Goal: Task Accomplishment & Management: Use online tool/utility

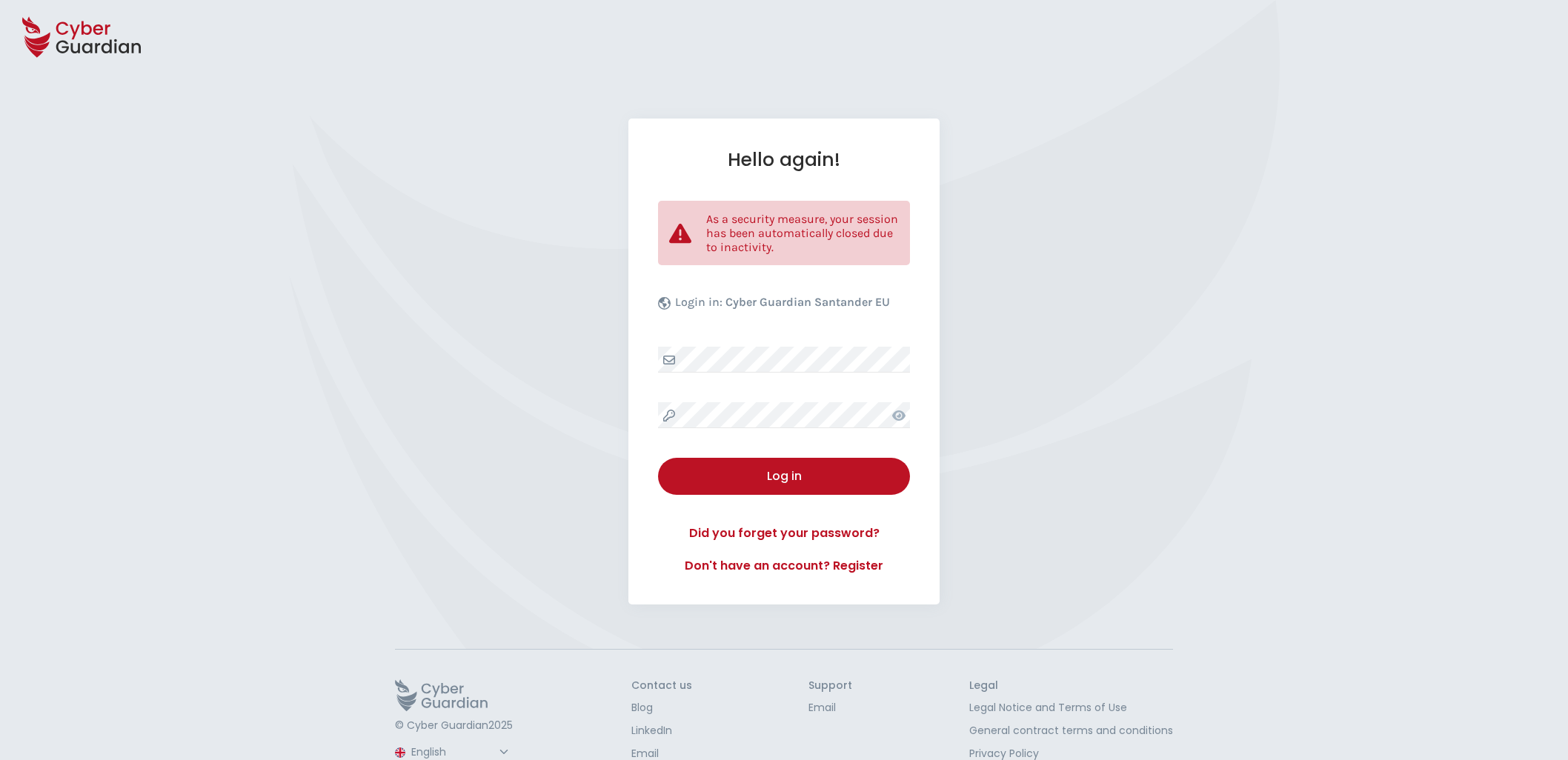
select select "English"
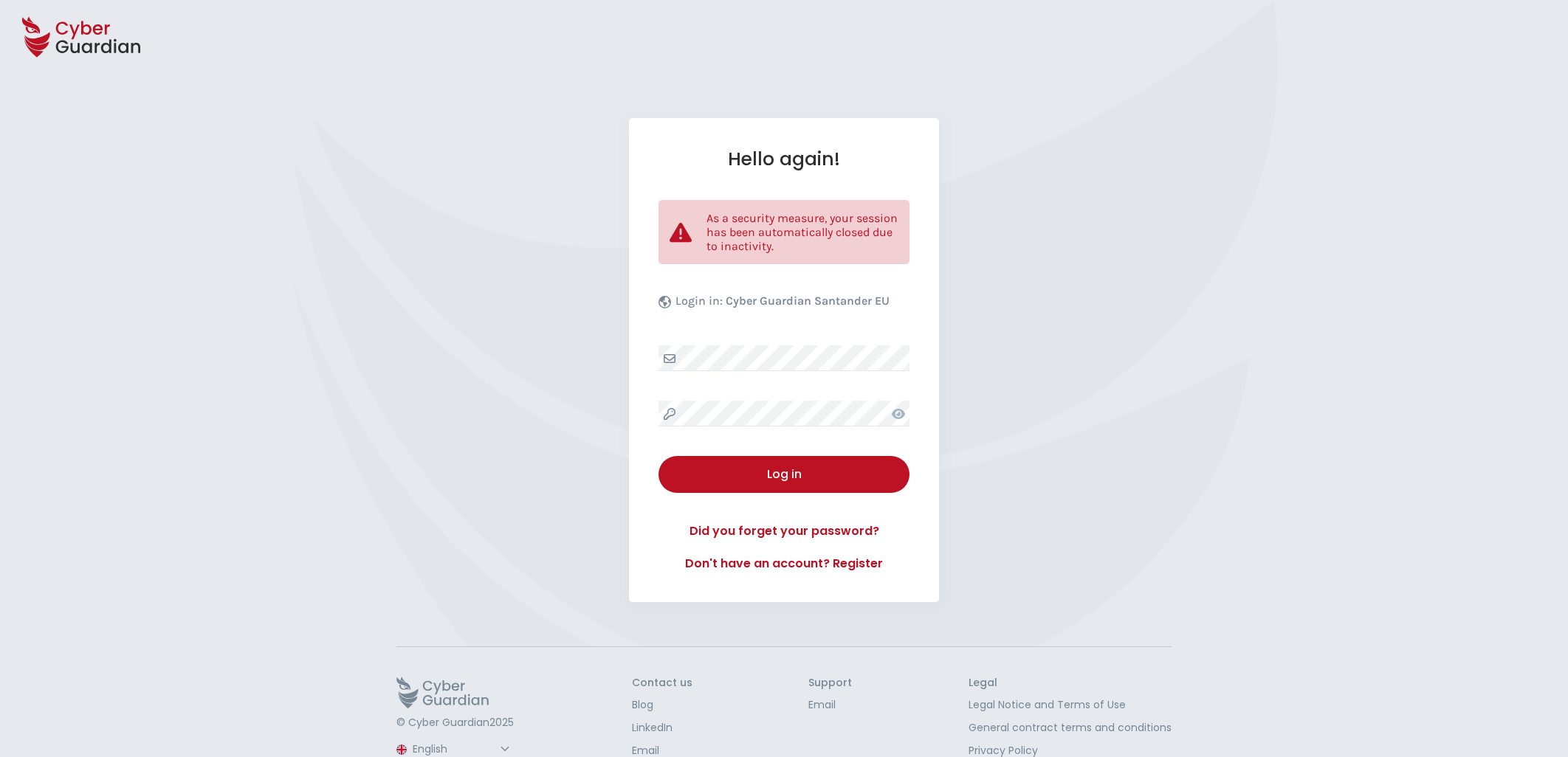
select select "English"
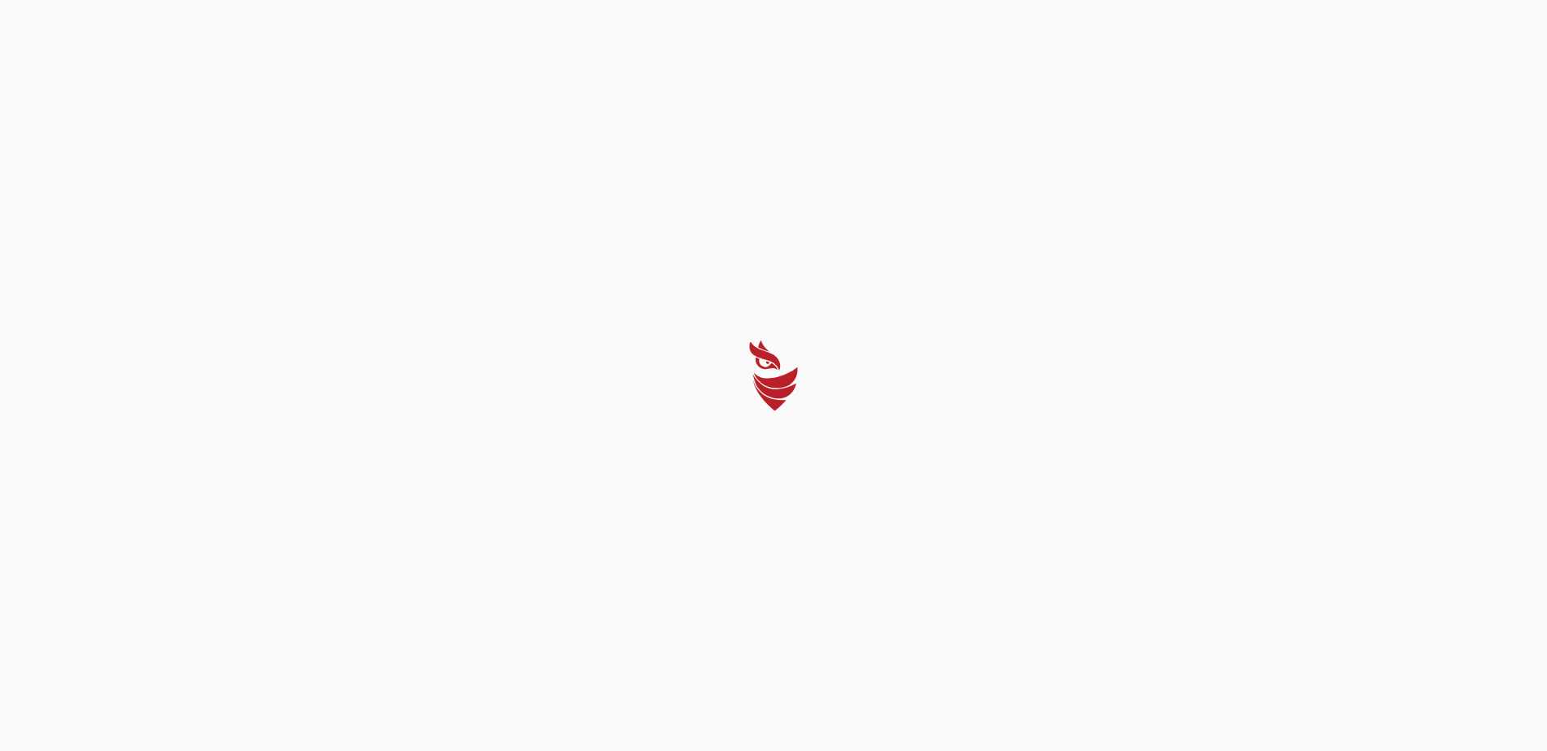
select select "English"
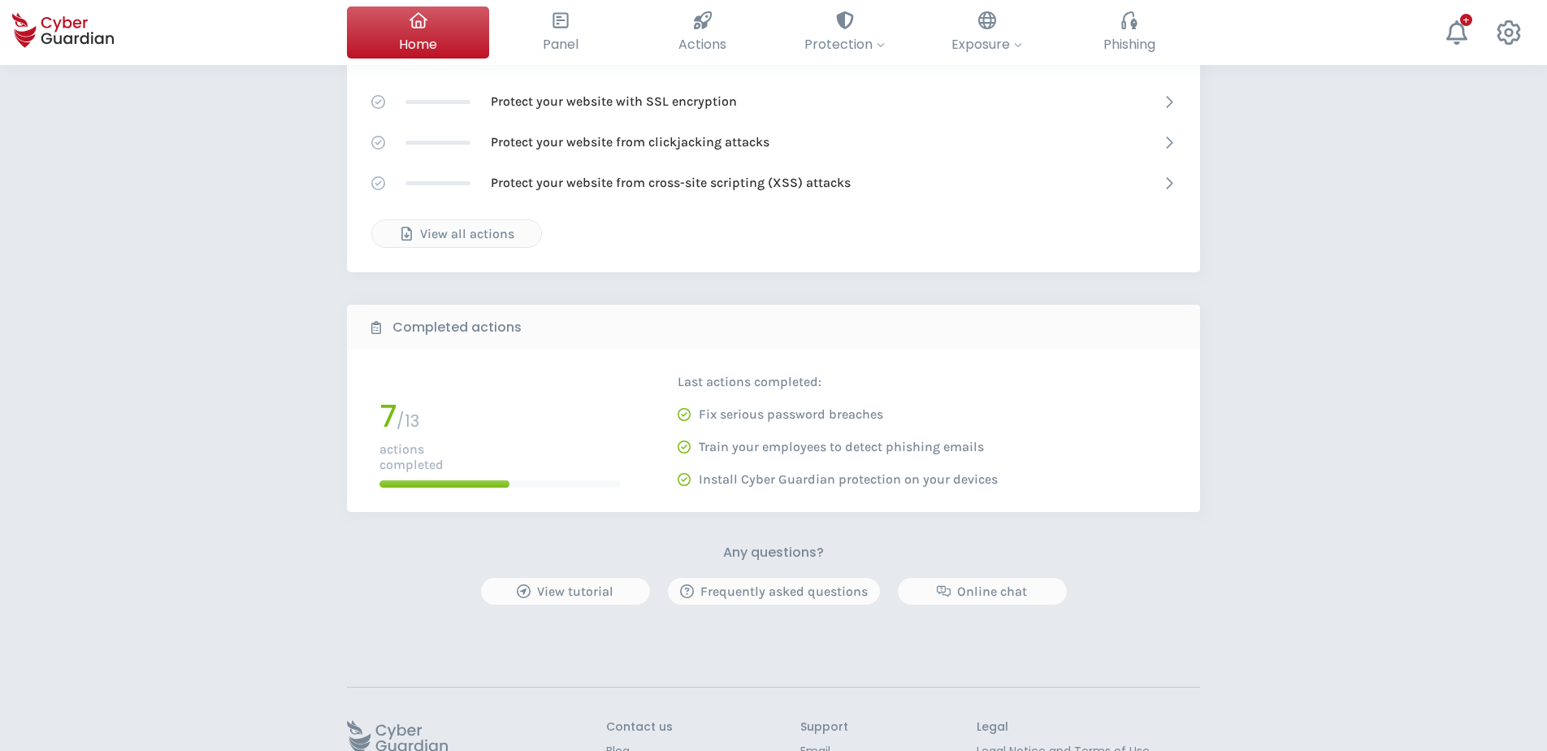
scroll to position [305, 0]
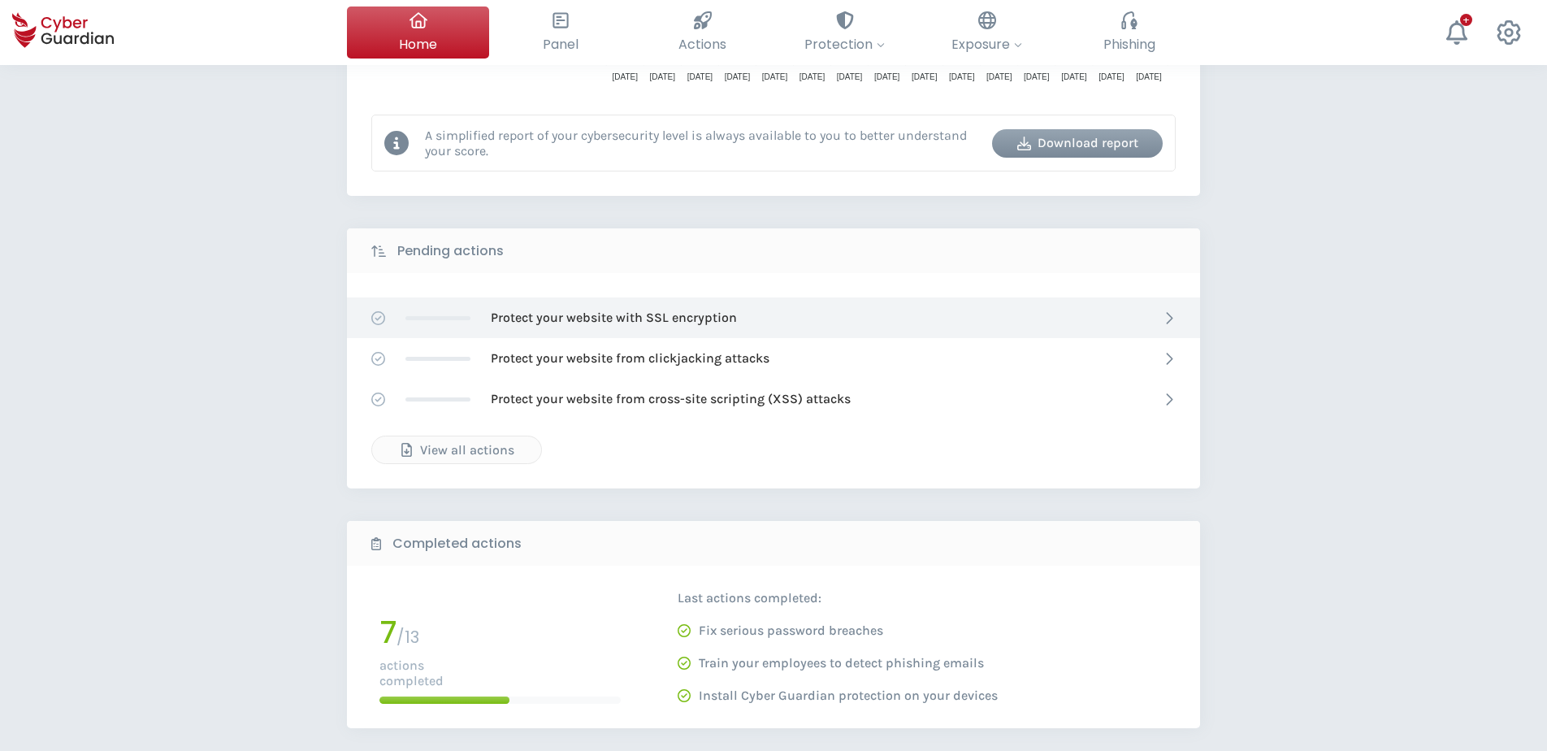
click at [1164, 317] on icon at bounding box center [1169, 318] width 14 height 14
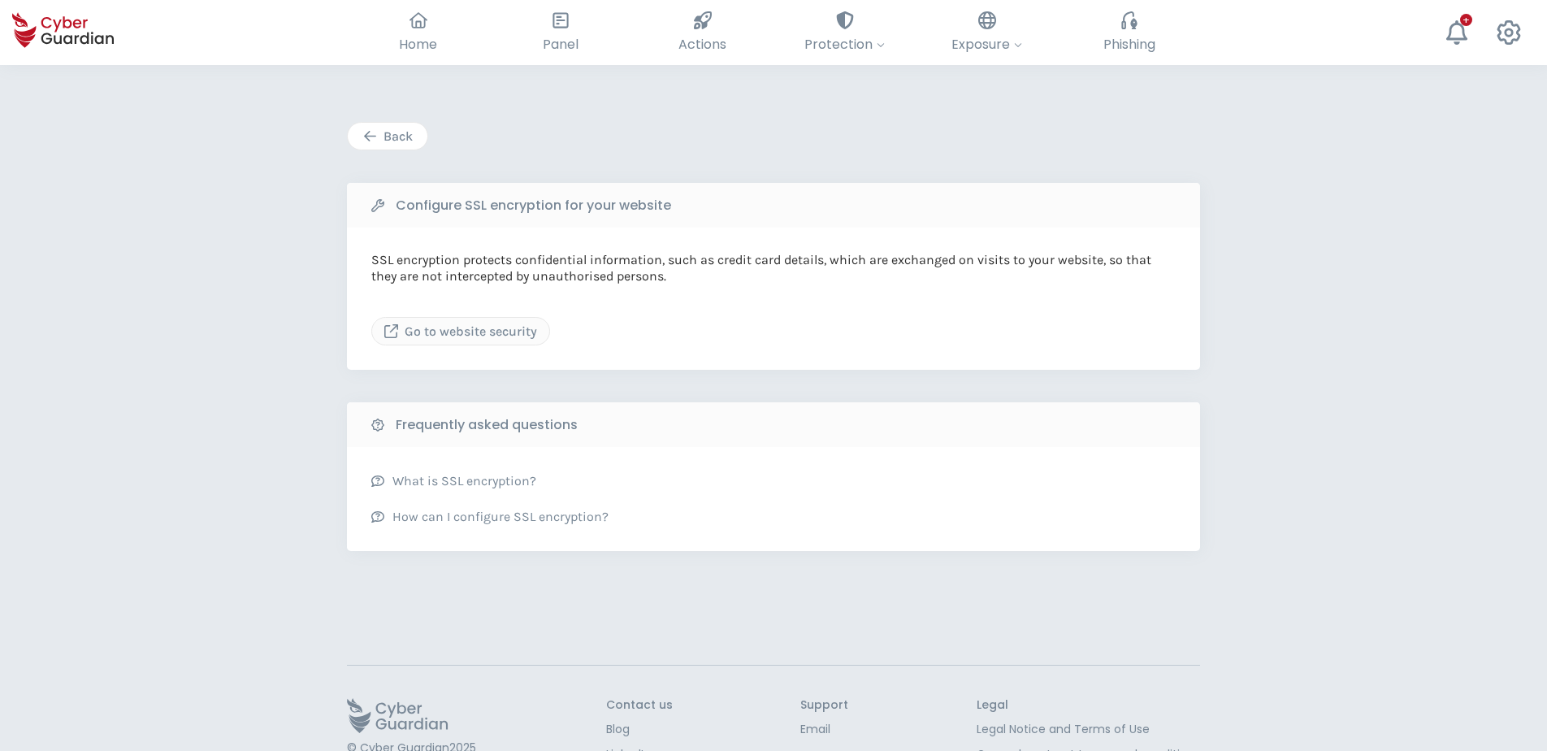
click at [396, 133] on div "Back" at bounding box center [387, 136] width 55 height 19
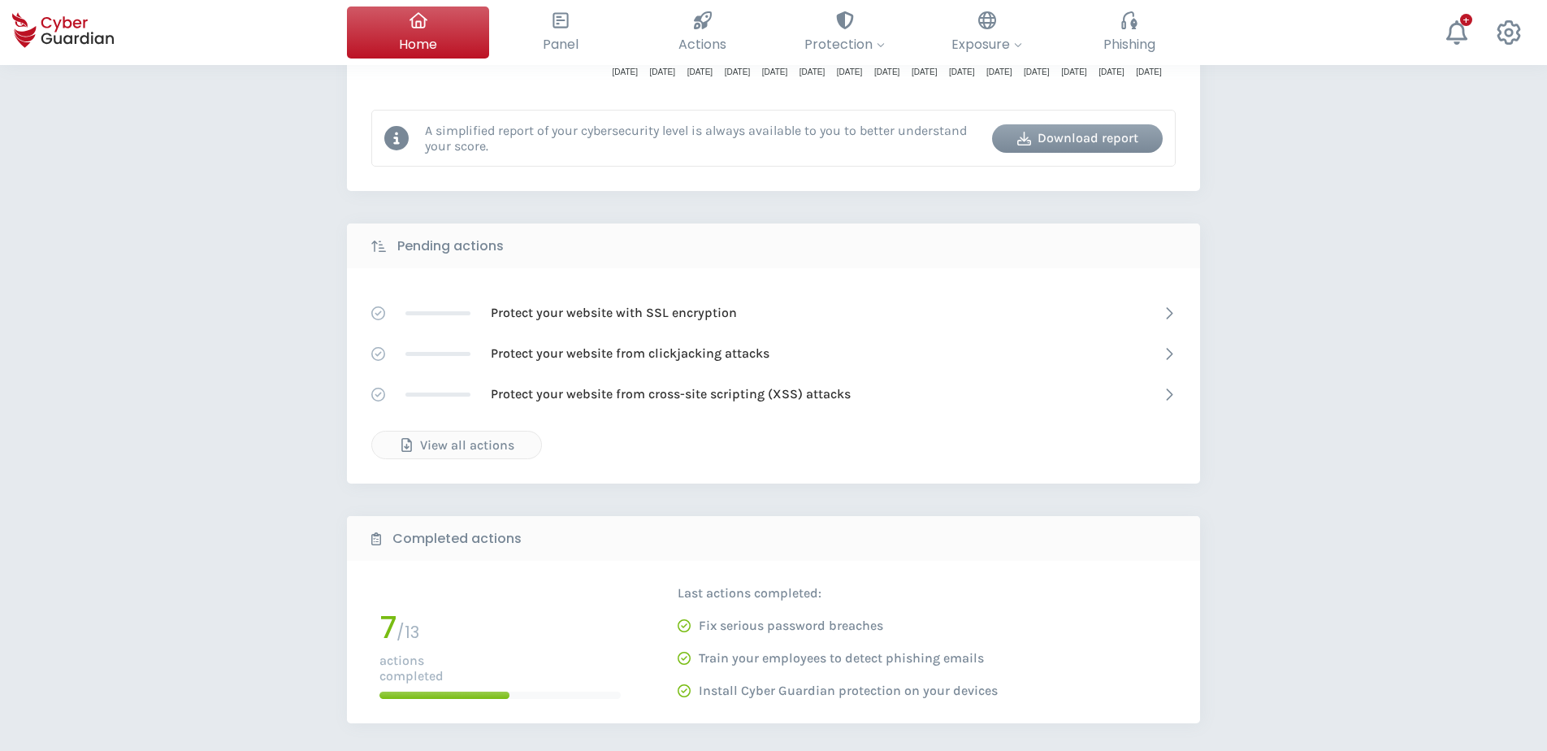
scroll to position [162, 0]
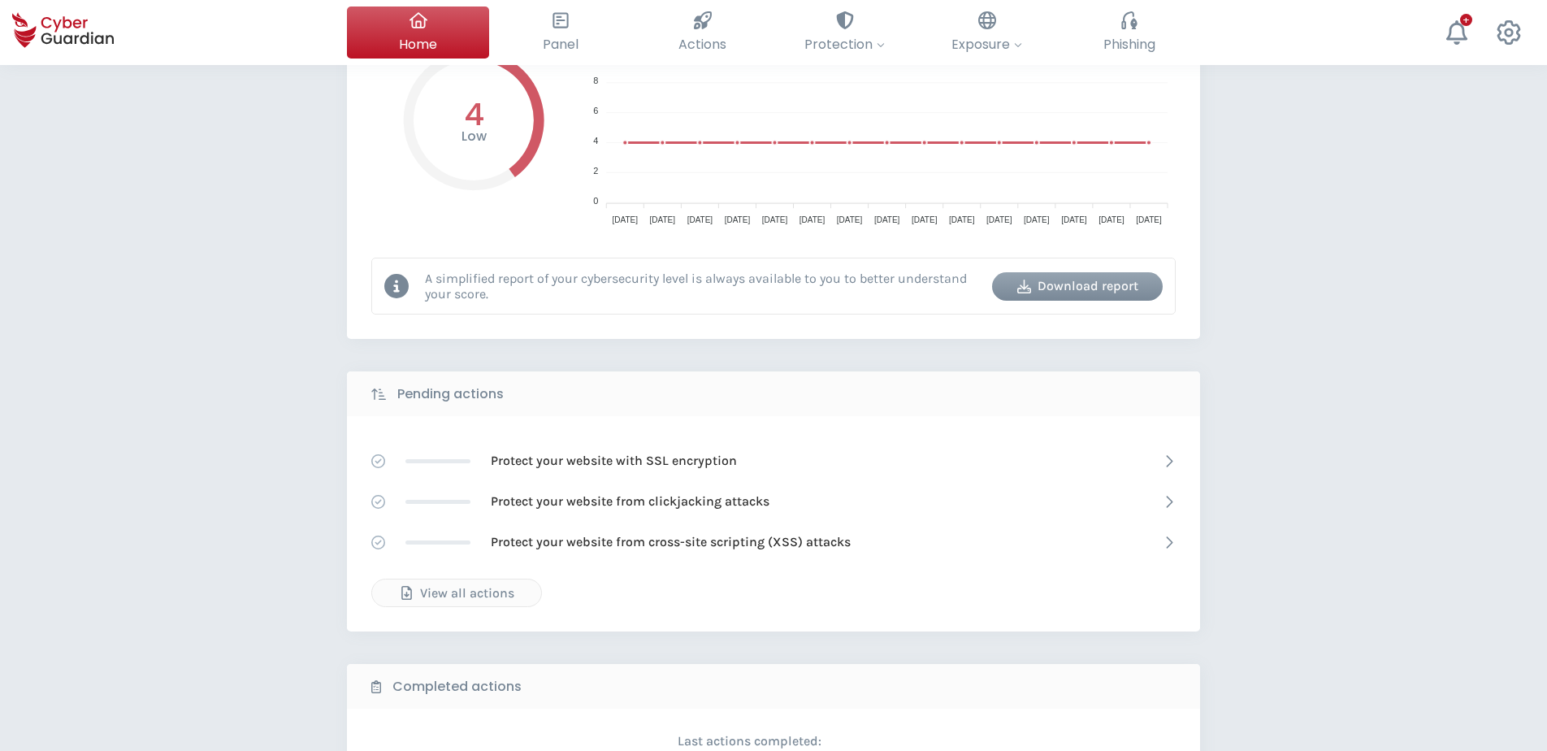
click at [496, 136] on circle at bounding box center [474, 120] width 112 height 112
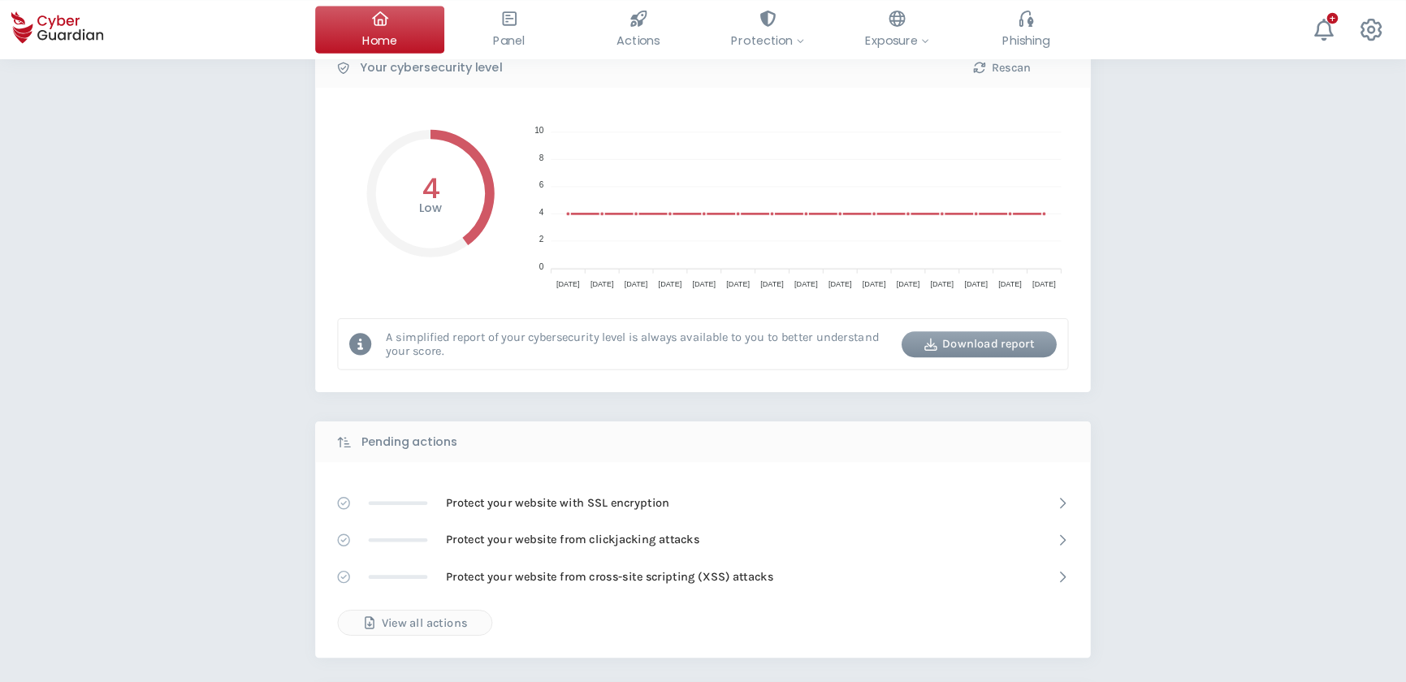
scroll to position [0, 0]
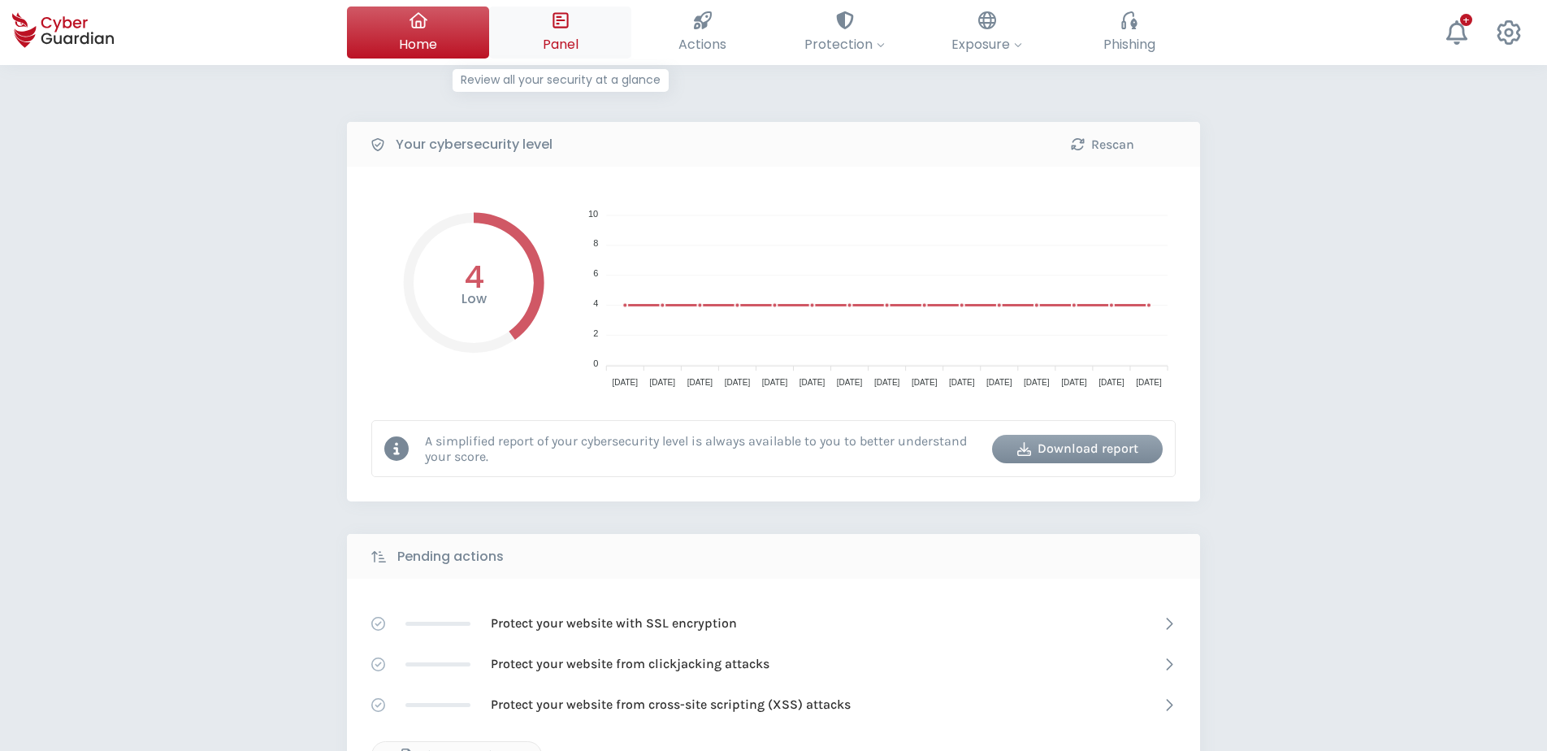
click at [571, 33] on button "Panel Review all your security at a glance" at bounding box center [560, 32] width 142 height 52
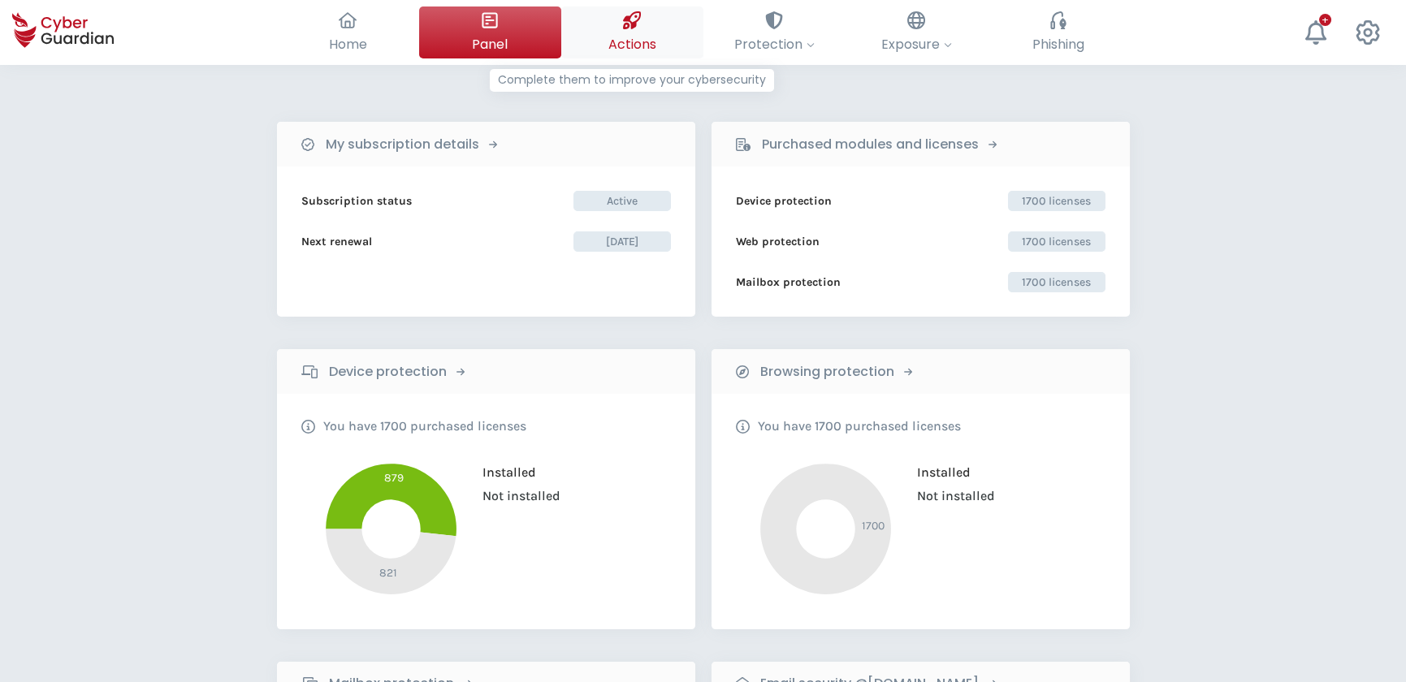
click at [632, 24] on icon at bounding box center [632, 20] width 18 height 18
